Goal: Check status: Check status

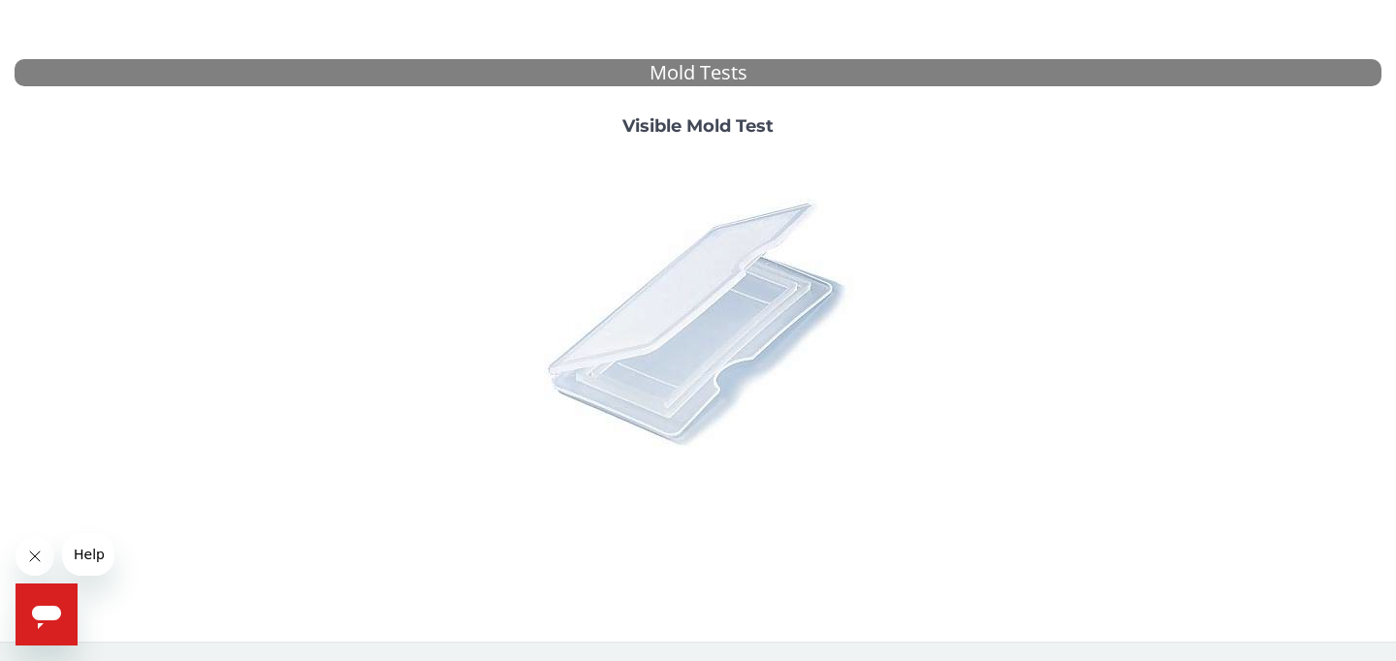
click at [679, 308] on img at bounding box center [697, 321] width 339 height 339
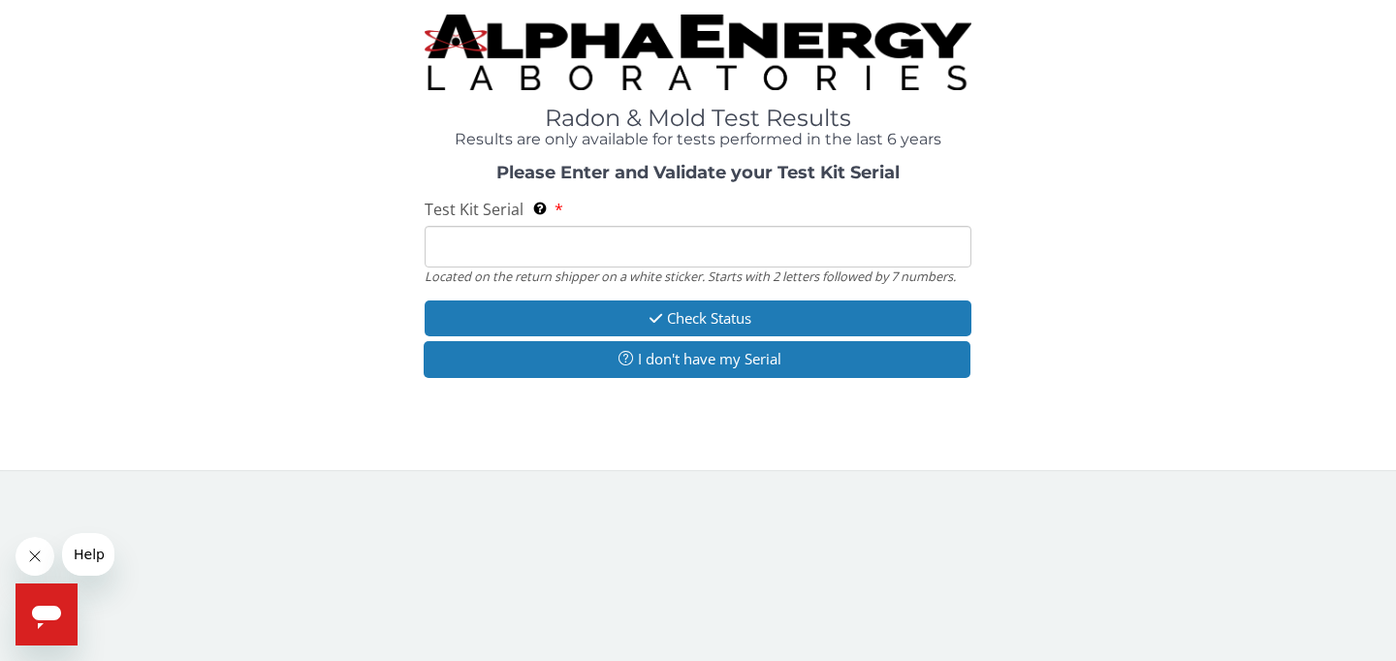
click at [636, 243] on input "Test Kit Serial Located on the return shipper on a white sticker. Starts with 2…" at bounding box center [698, 247] width 547 height 42
type input "ML199746"
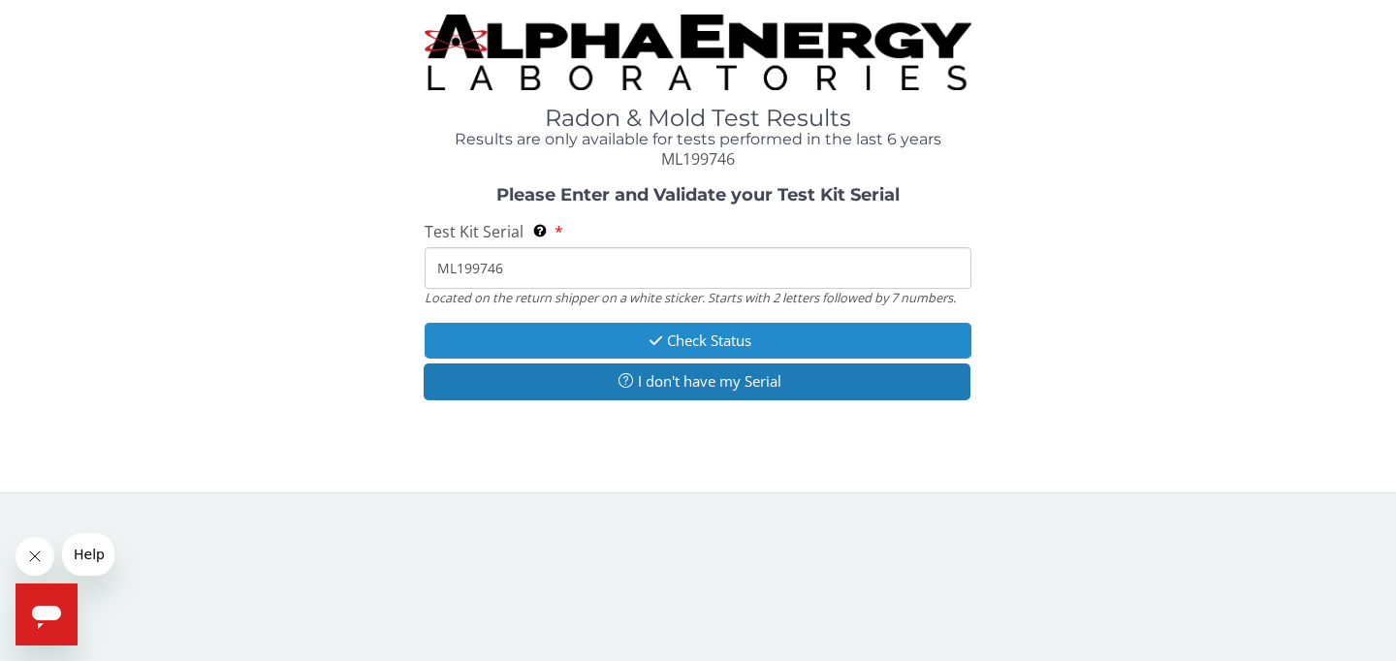
click at [670, 333] on button "Check Status" at bounding box center [698, 341] width 547 height 36
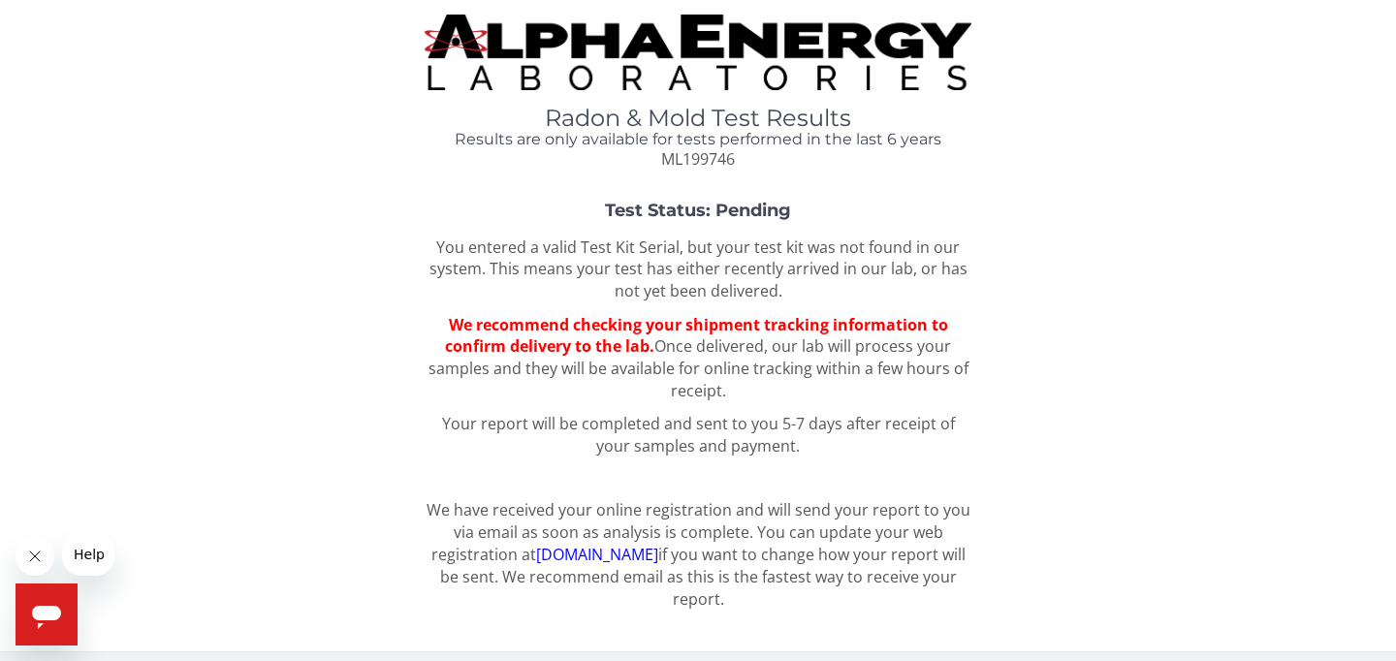
scroll to position [10, 0]
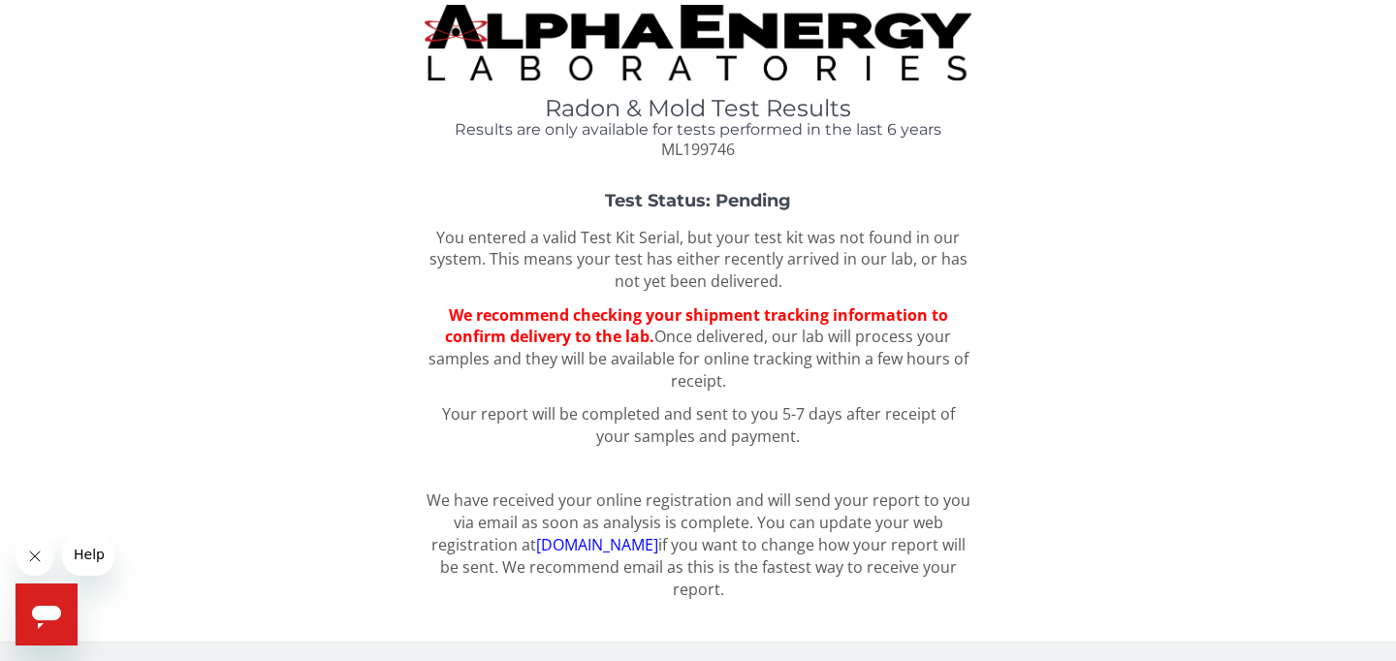
click at [47, 614] on icon "Open messaging window" at bounding box center [46, 617] width 29 height 23
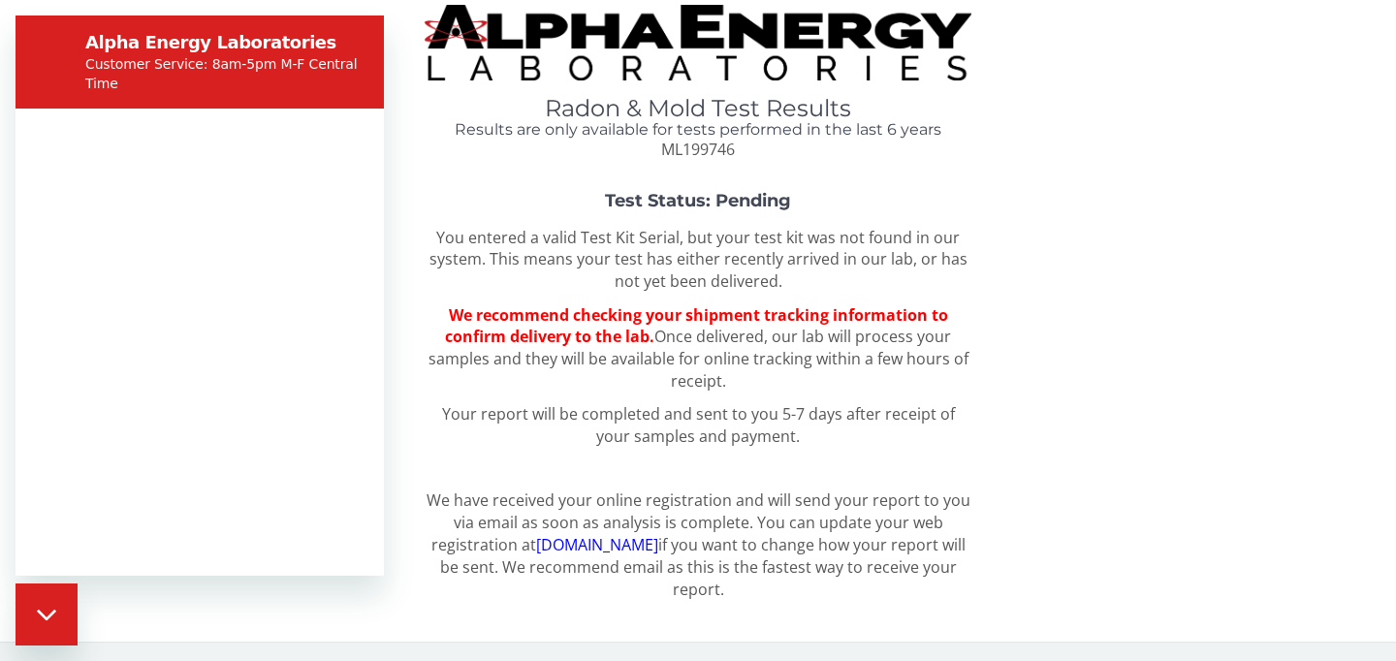
scroll to position [0, 0]
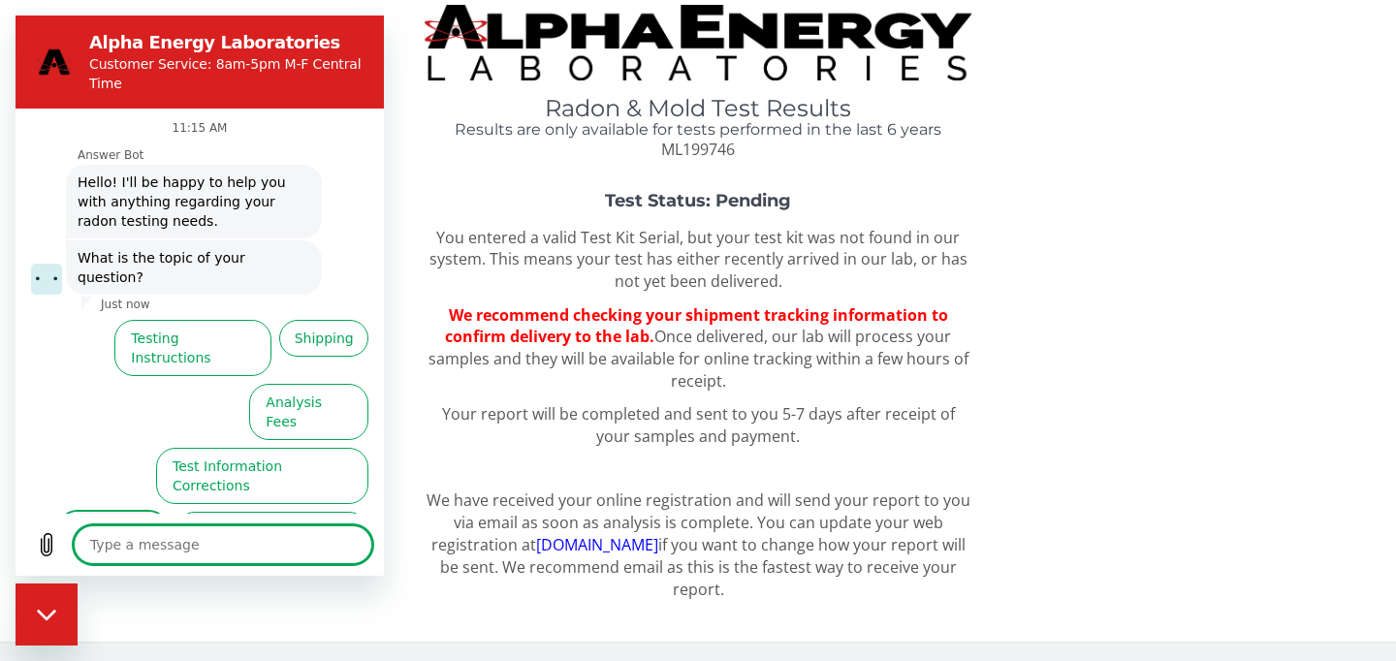
click at [100, 512] on button "Test Results" at bounding box center [113, 540] width 110 height 56
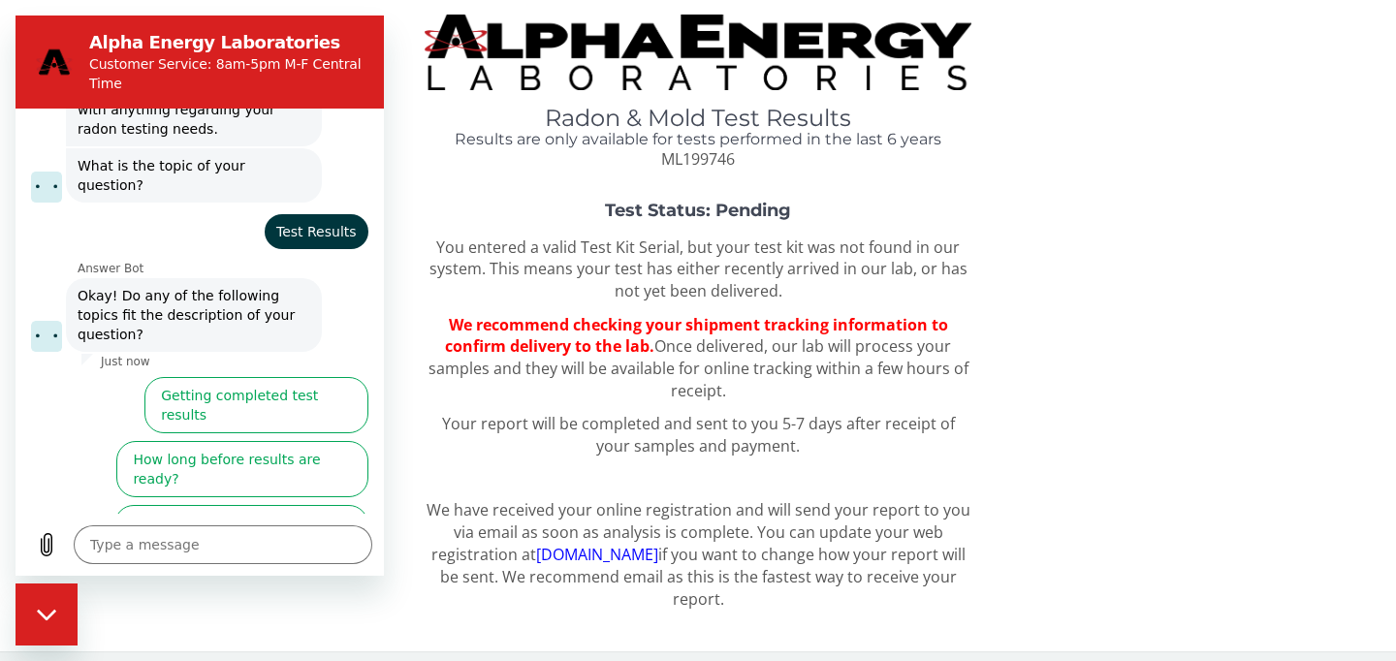
click at [268, 569] on button "I didn't get my test results" at bounding box center [270, 597] width 197 height 56
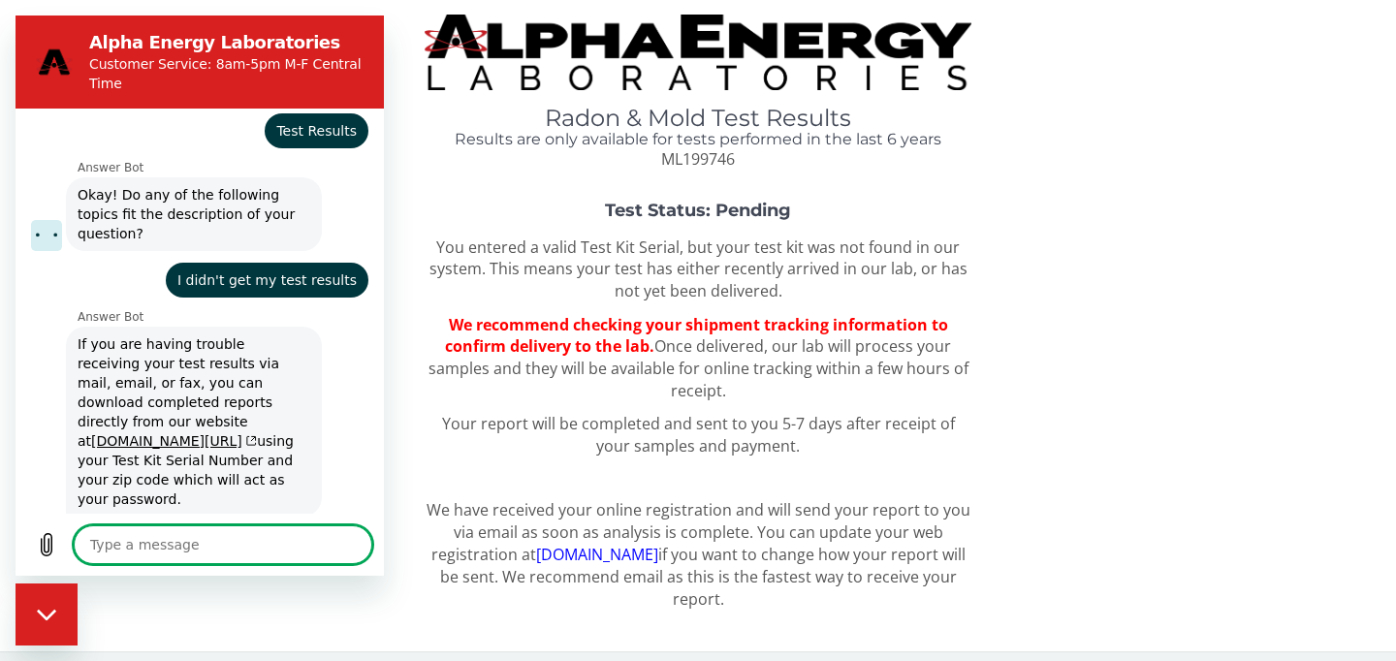
scroll to position [241, 0]
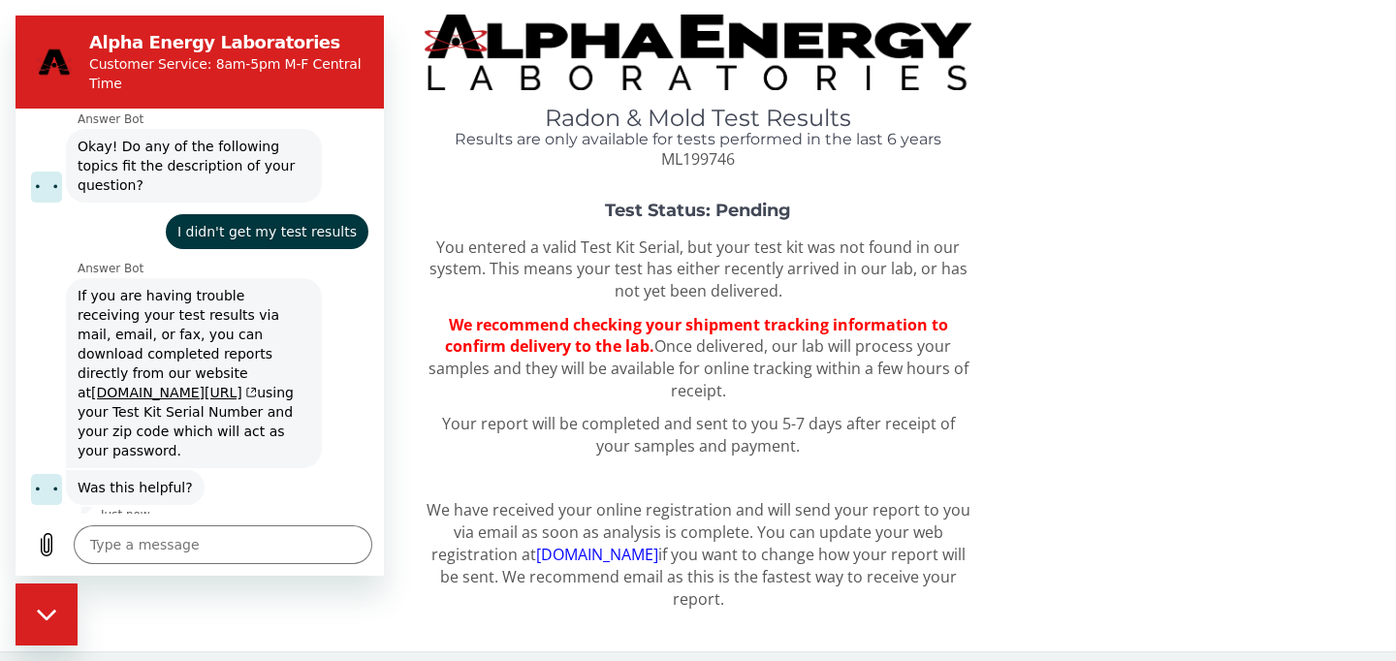
click at [311, 530] on button "No, I still need help" at bounding box center [291, 558] width 153 height 56
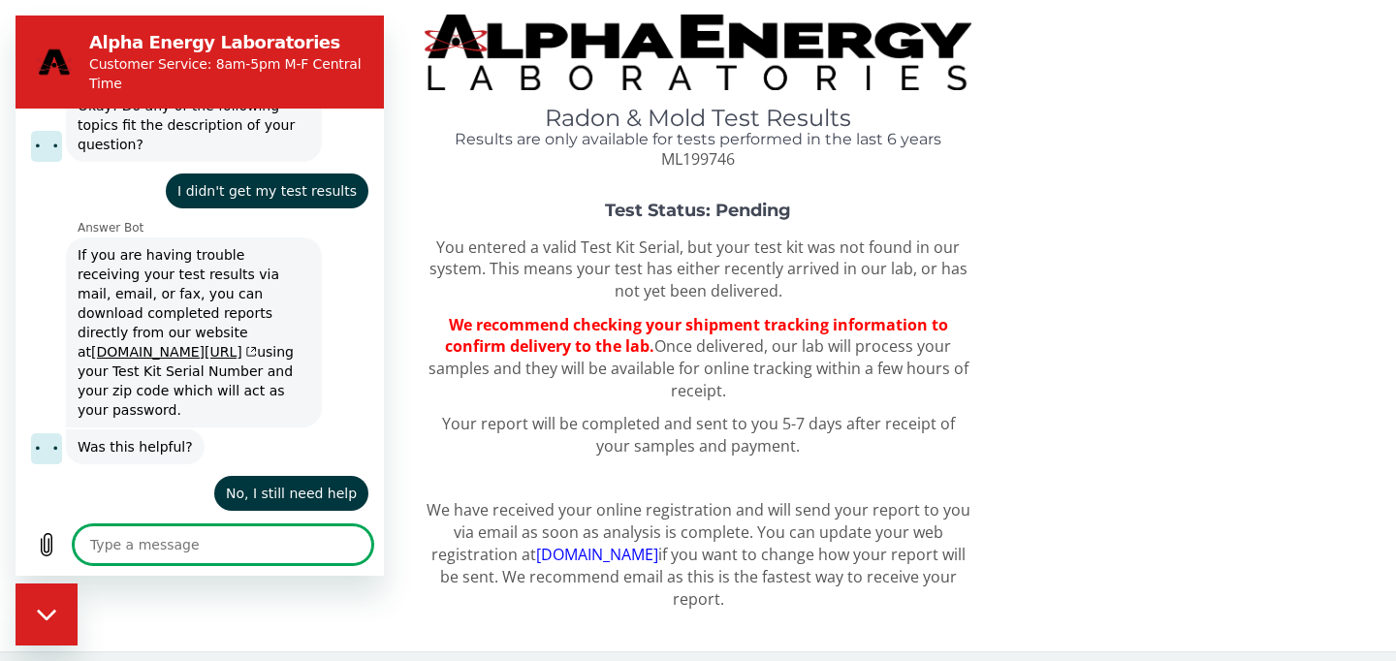
scroll to position [280, 0]
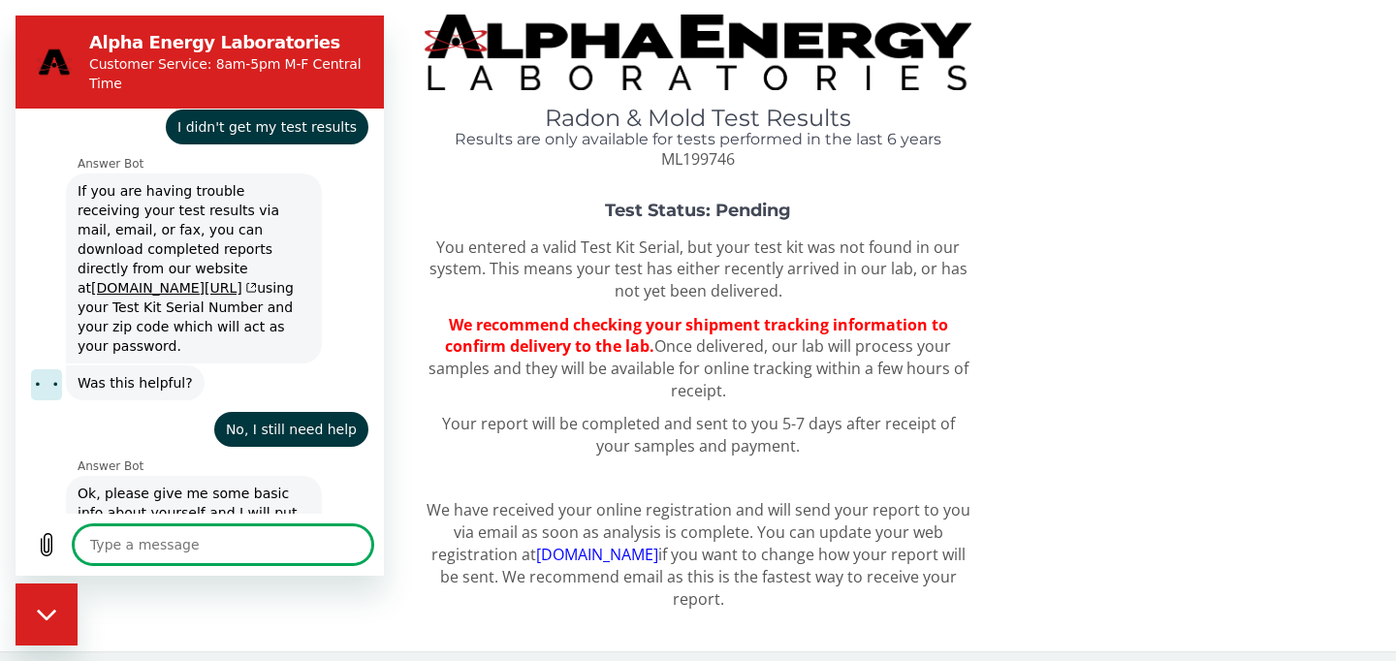
type textarea "x"
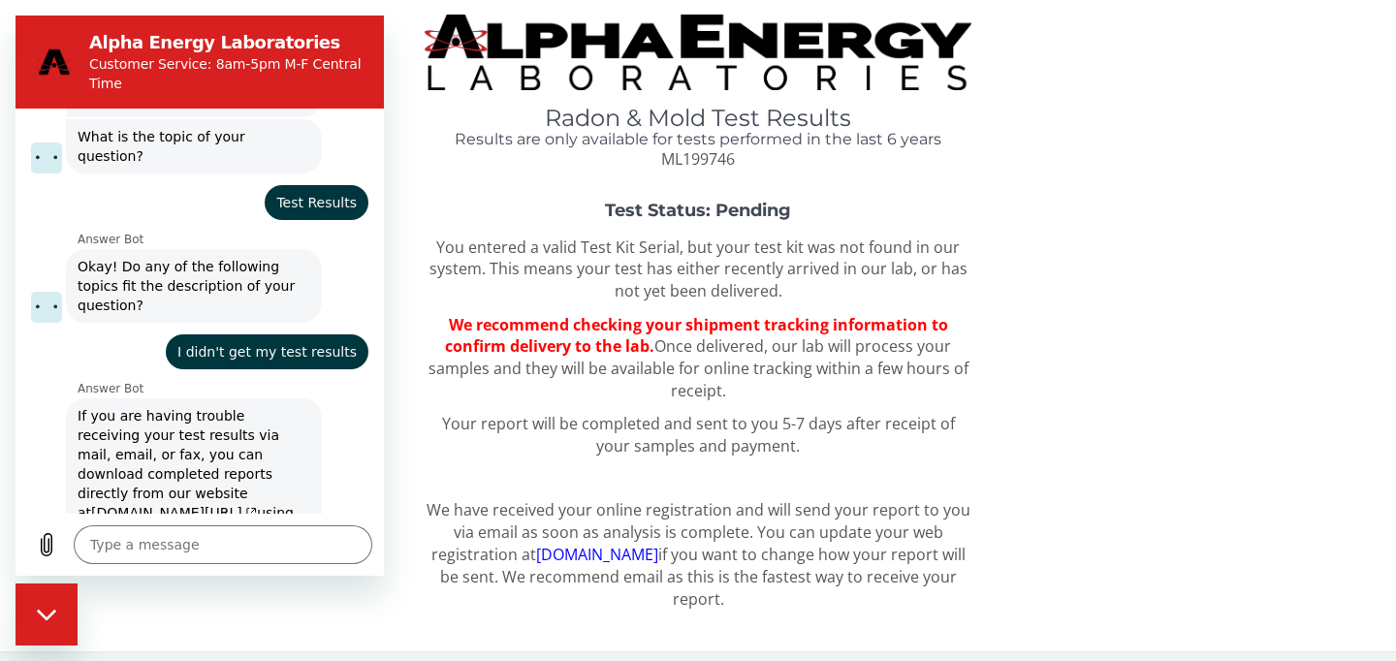
scroll to position [0, 0]
